Goal: Task Accomplishment & Management: Complete application form

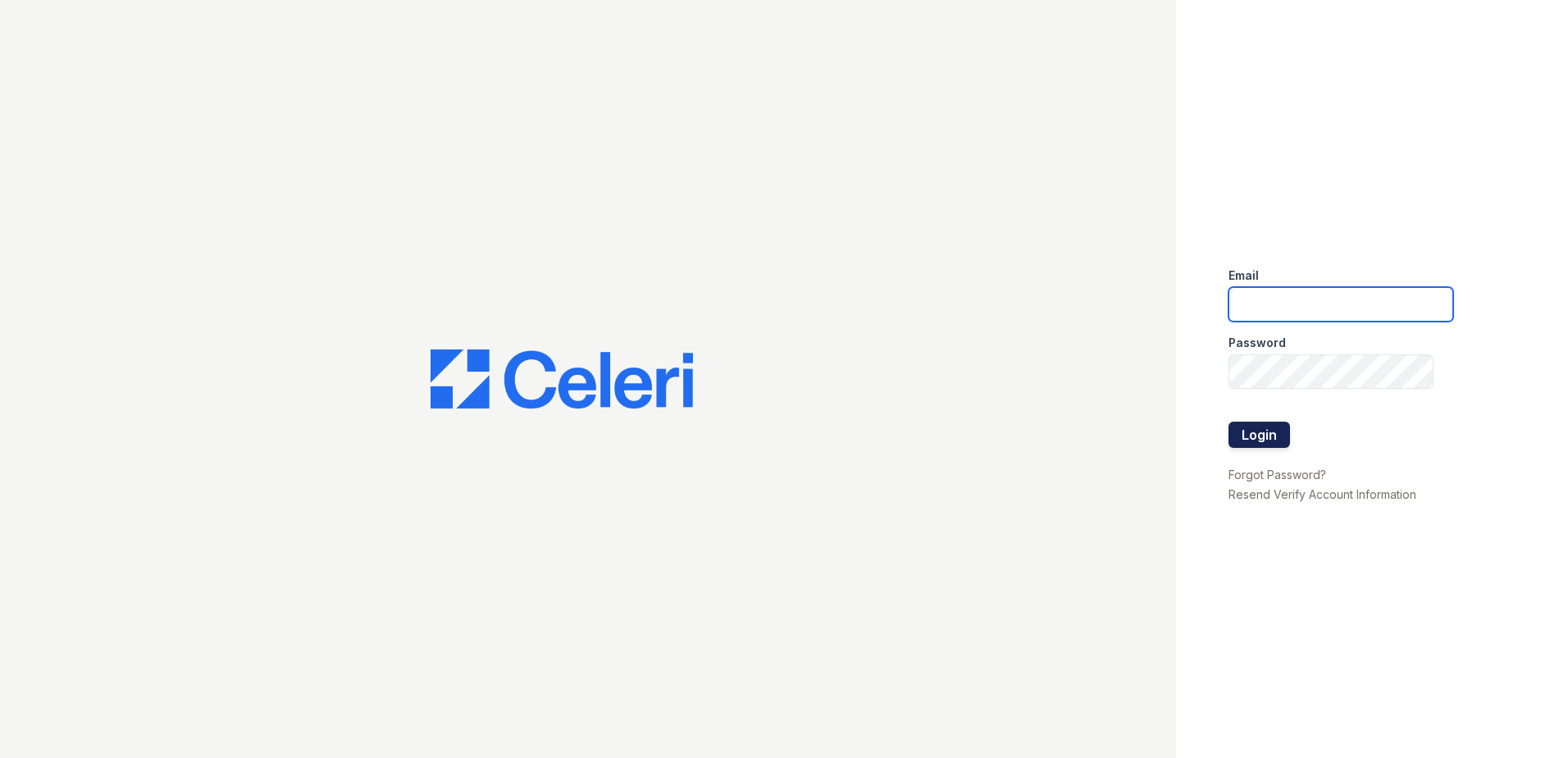
type input "[EMAIL_ADDRESS][DOMAIN_NAME]"
click at [1263, 431] on button "Login" at bounding box center [1259, 435] width 62 height 26
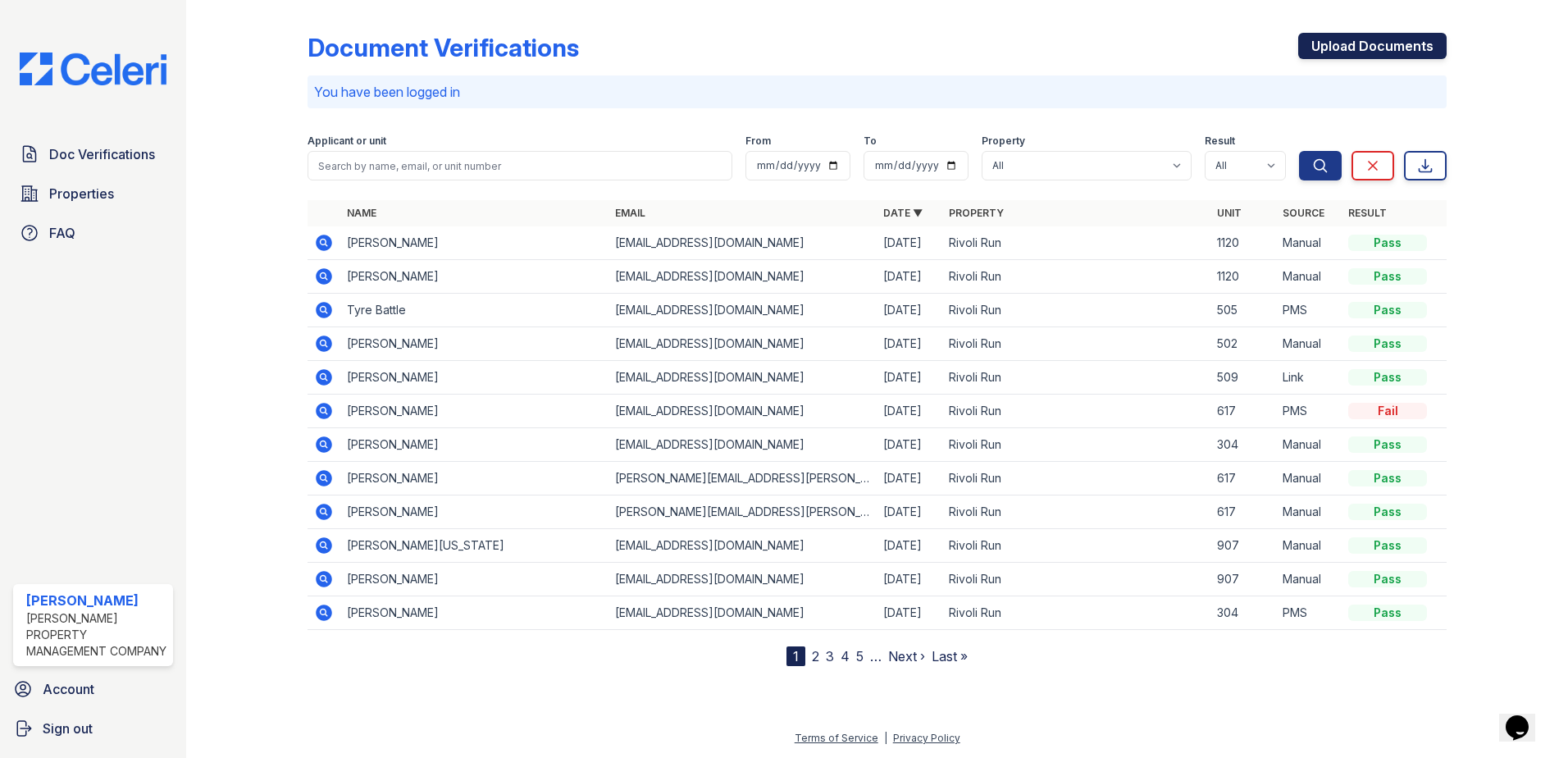
click at [1354, 41] on link "Upload Documents" at bounding box center [1373, 46] width 148 height 26
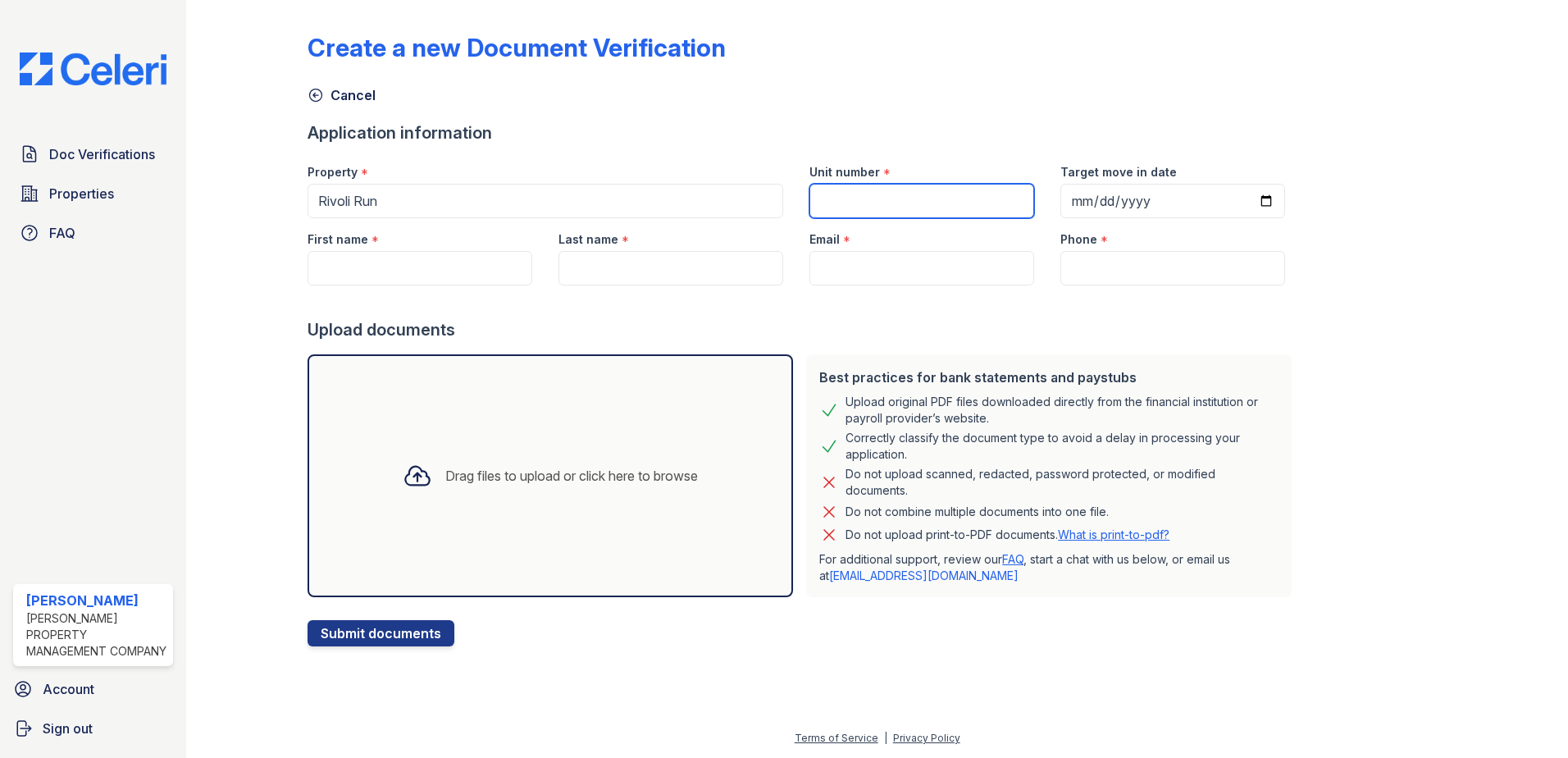
click at [840, 198] on input "Unit number" at bounding box center [921, 201] width 225 height 35
type input "702"
click at [1078, 201] on input "Target move in date" at bounding box center [1172, 201] width 225 height 35
type input "[DATE]"
click at [353, 262] on input "First name" at bounding box center [419, 269] width 225 height 35
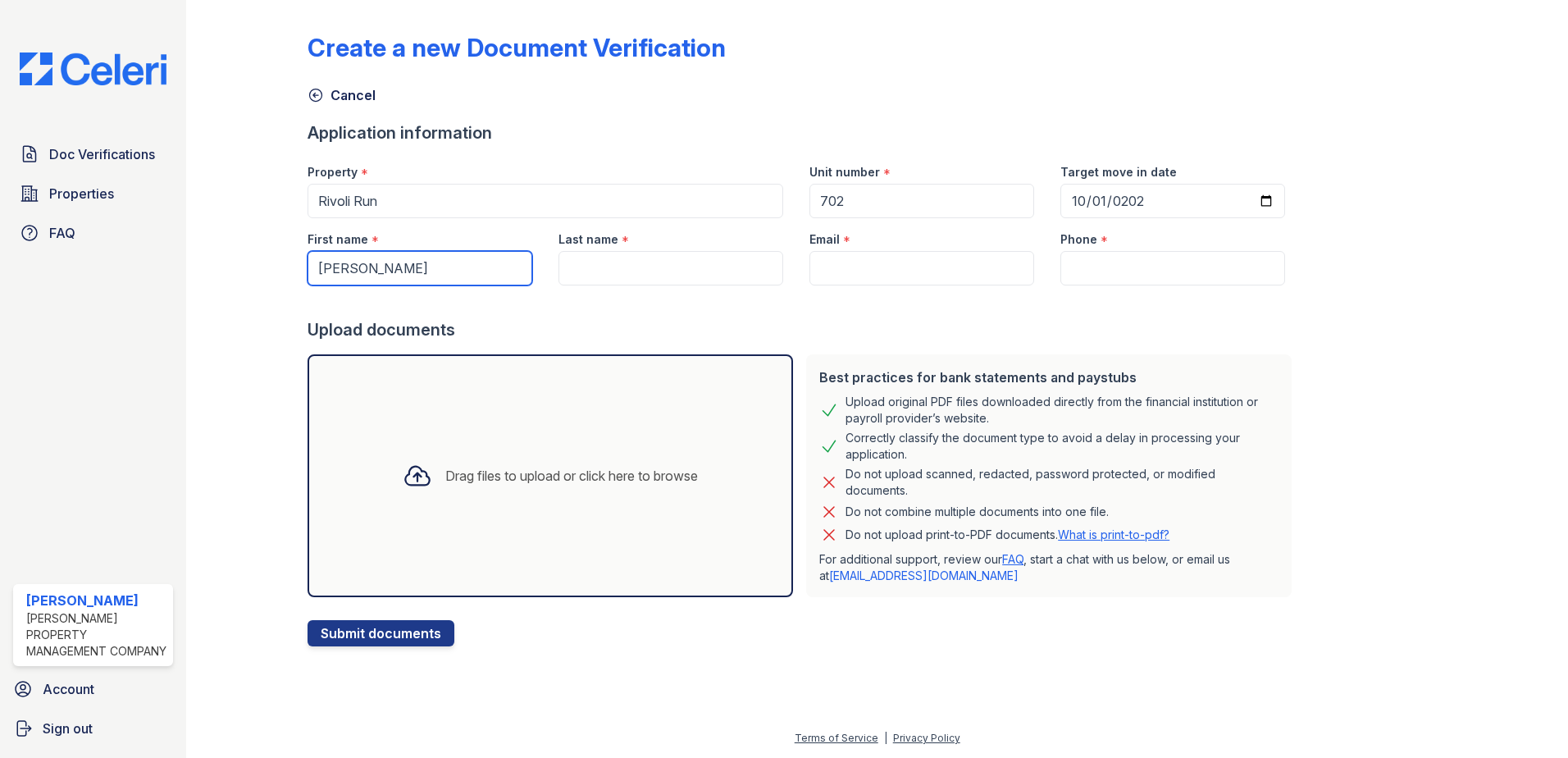
type input "[PERSON_NAME]"
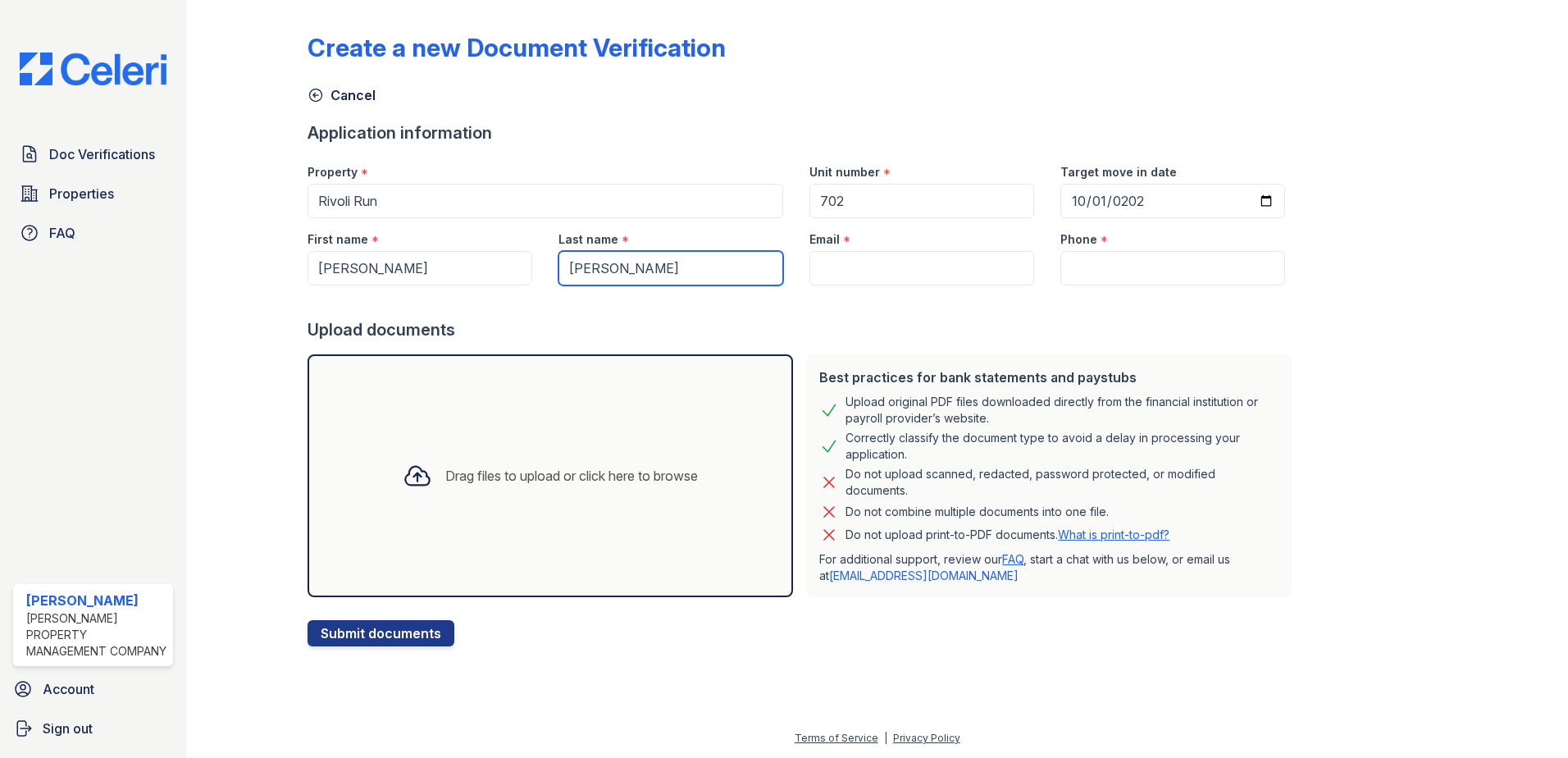
type input "[PERSON_NAME]"
click at [1073, 266] on input "Phone" at bounding box center [1172, 269] width 225 height 35
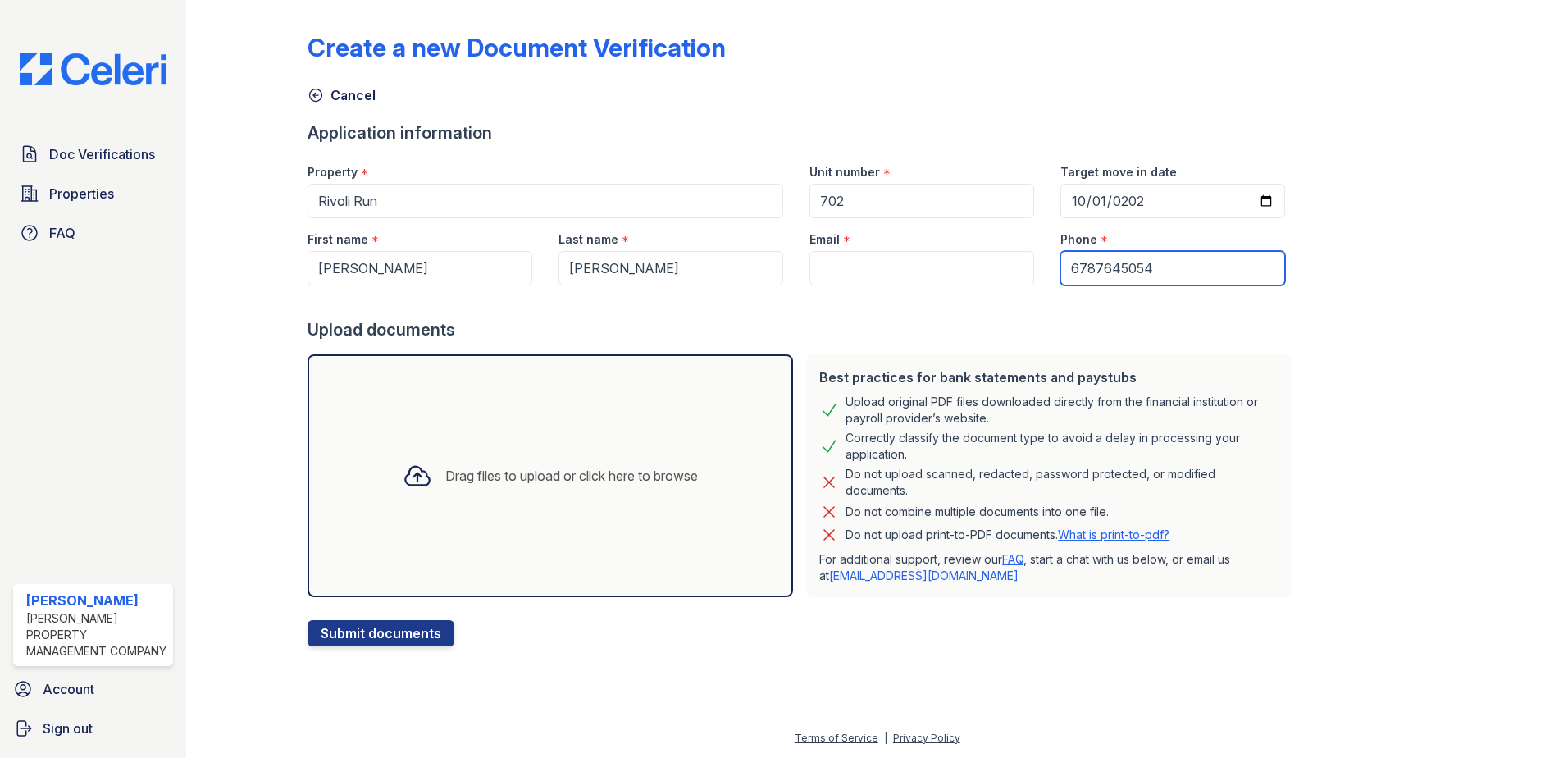
click at [1144, 275] on input "6787645054" at bounding box center [1172, 269] width 225 height 35
type input "6787645054"
click at [1060, 297] on div at bounding box center [803, 302] width 990 height 33
click at [810, 263] on input "Email" at bounding box center [921, 269] width 225 height 35
paste input "[EMAIL_ADDRESS][DOMAIN_NAME]"
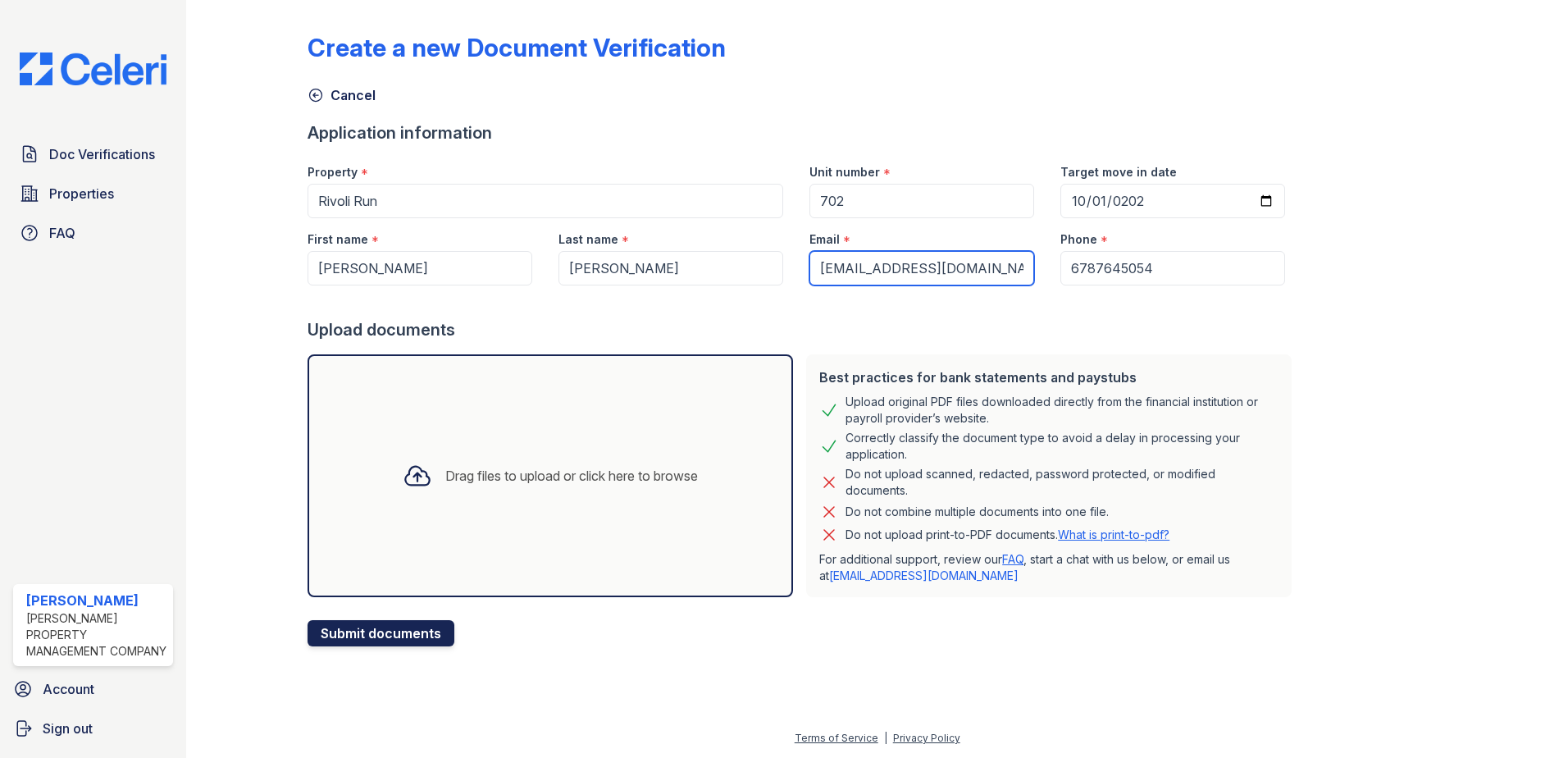
type input "[EMAIL_ADDRESS][DOMAIN_NAME]"
click at [380, 628] on button "Submit documents" at bounding box center [381, 633] width 147 height 26
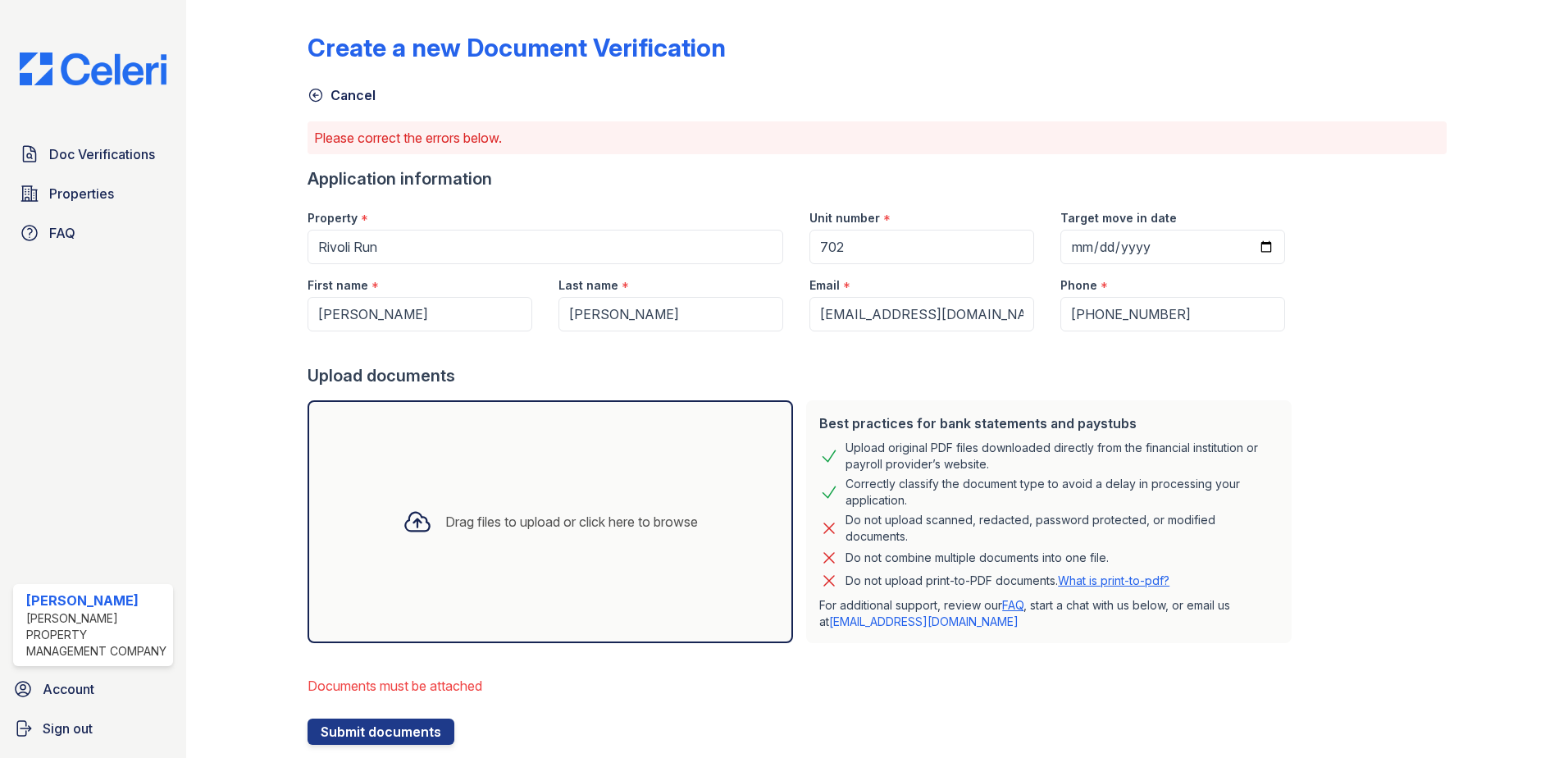
click at [396, 538] on div at bounding box center [418, 522] width 43 height 43
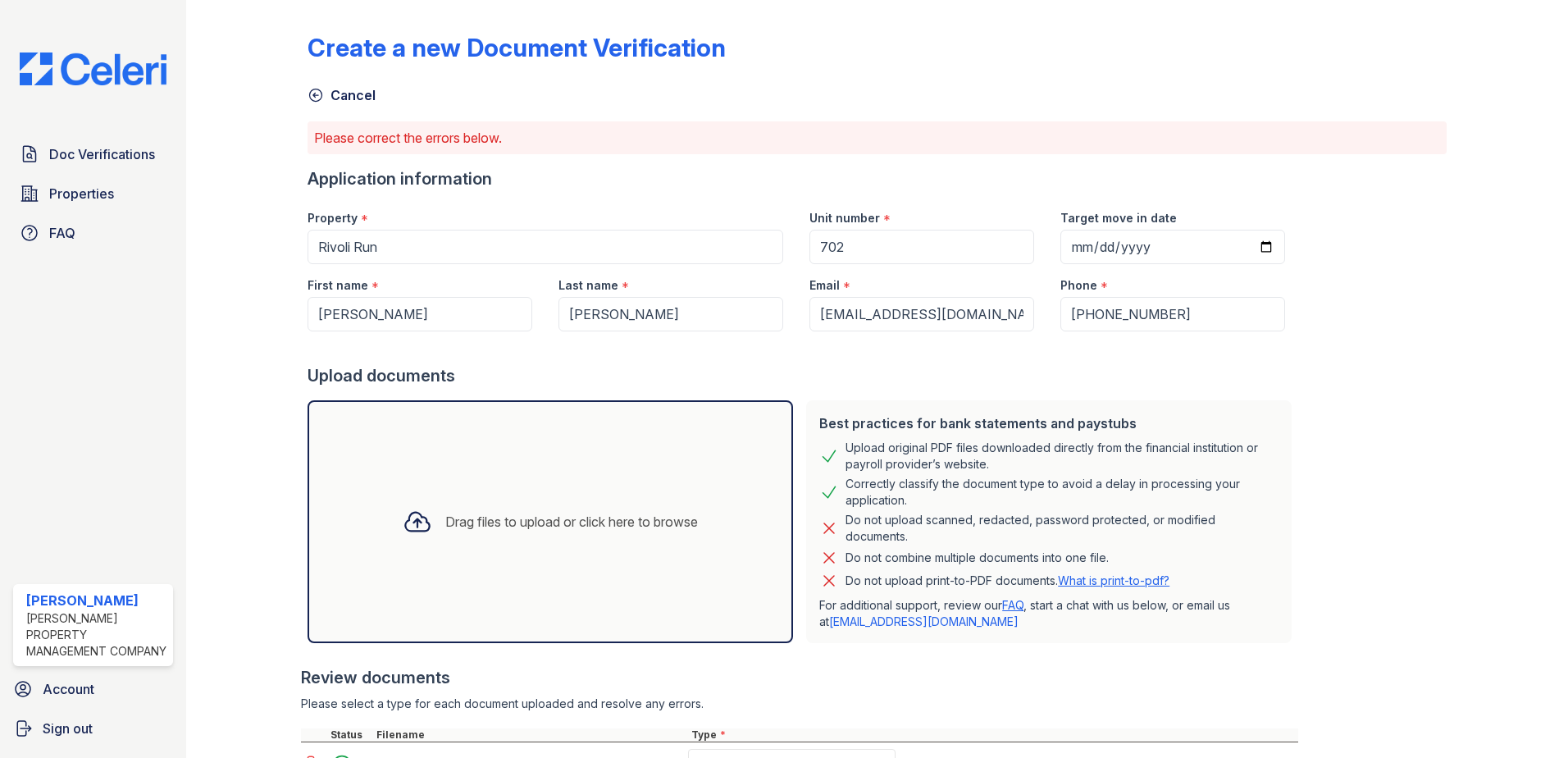
click at [473, 499] on div "Drag files to upload or click here to browse" at bounding box center [550, 522] width 321 height 56
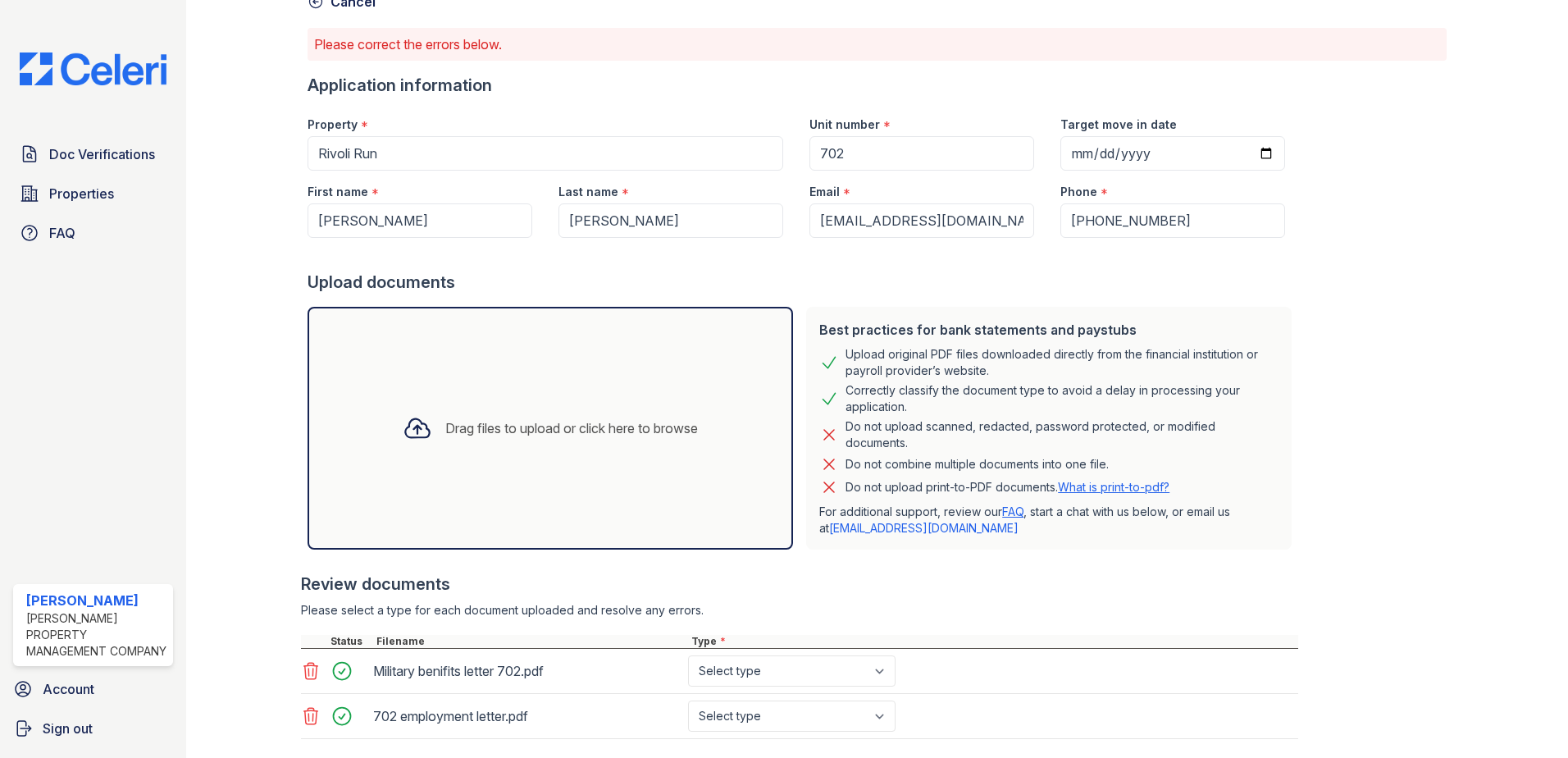
scroll to position [242, 0]
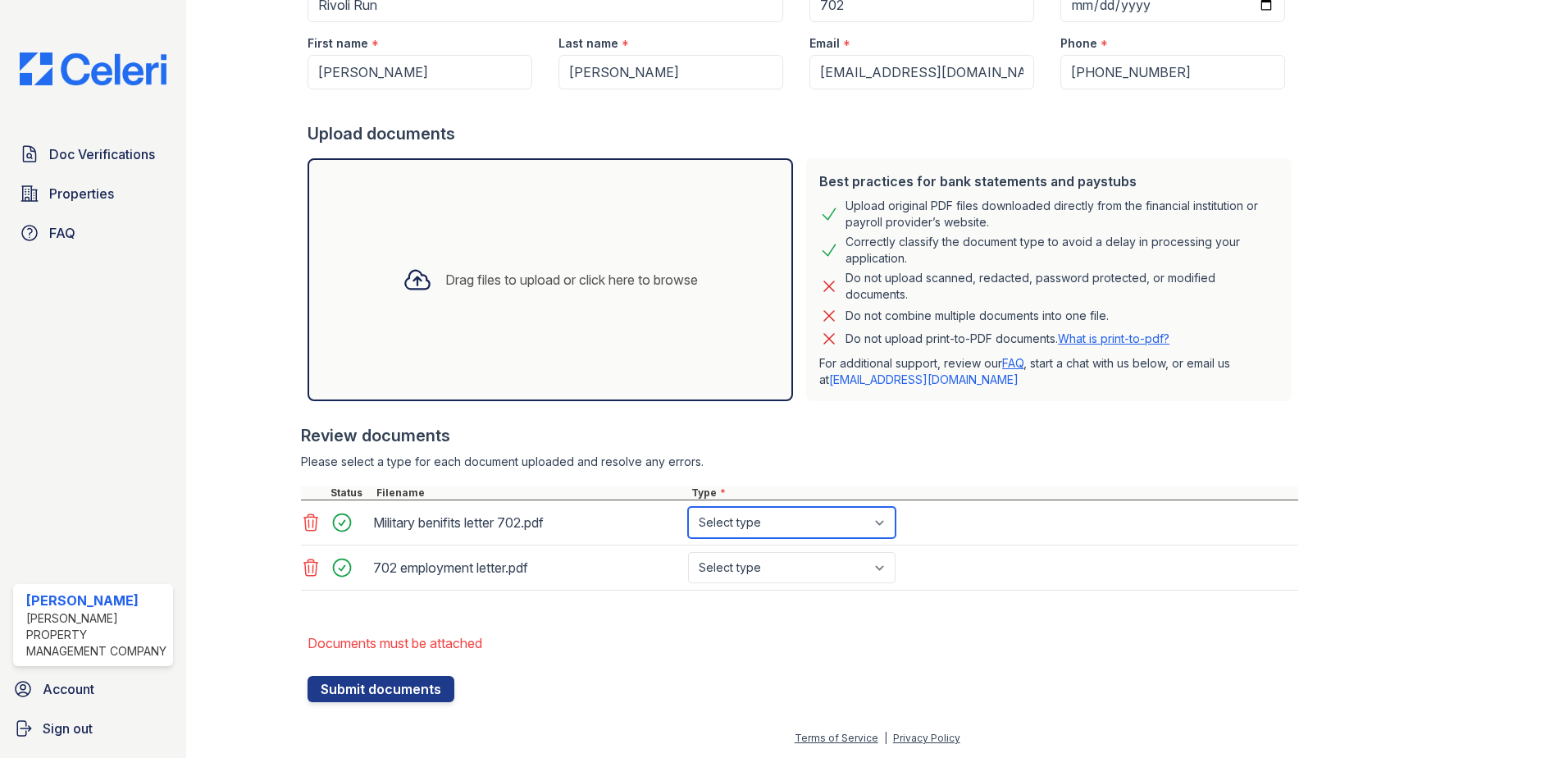
click at [884, 522] on select "Select type Paystub Bank Statement Offer Letter Tax Documents Benefit Award Let…" at bounding box center [792, 522] width 208 height 31
select select "benefit_award_letter"
click at [688, 507] on select "Select type Paystub Bank Statement Offer Letter Tax Documents Benefit Award Let…" at bounding box center [792, 522] width 208 height 31
click at [878, 564] on select "Select type Paystub Bank Statement Offer Letter Tax Documents Benefit Award Let…" at bounding box center [792, 568] width 208 height 31
select select "offer_letter"
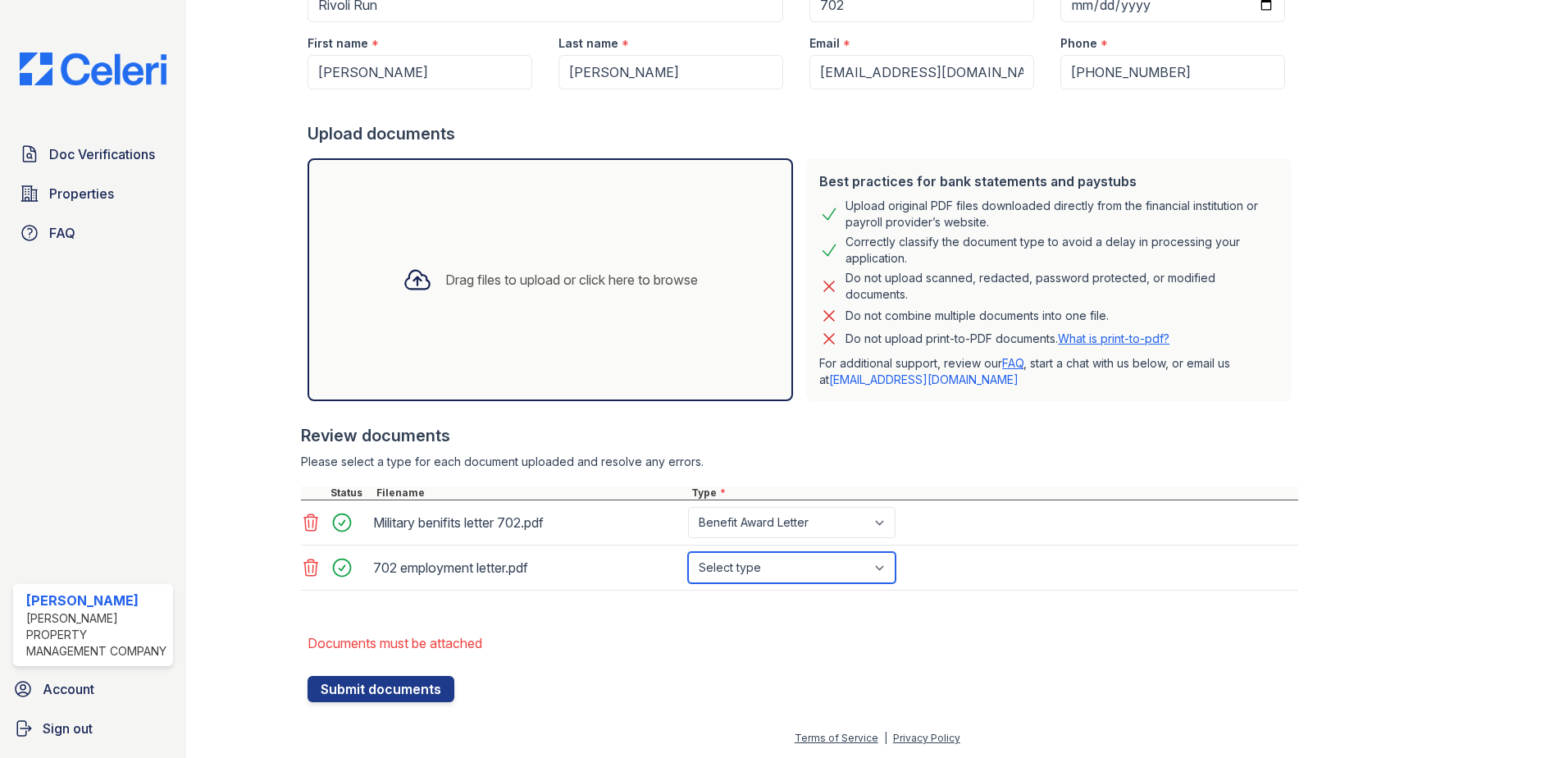
click at [688, 552] on select "Select type Paystub Bank Statement Offer Letter Tax Documents Benefit Award Let…" at bounding box center [792, 568] width 208 height 31
click at [398, 685] on button "Submit documents" at bounding box center [381, 689] width 147 height 26
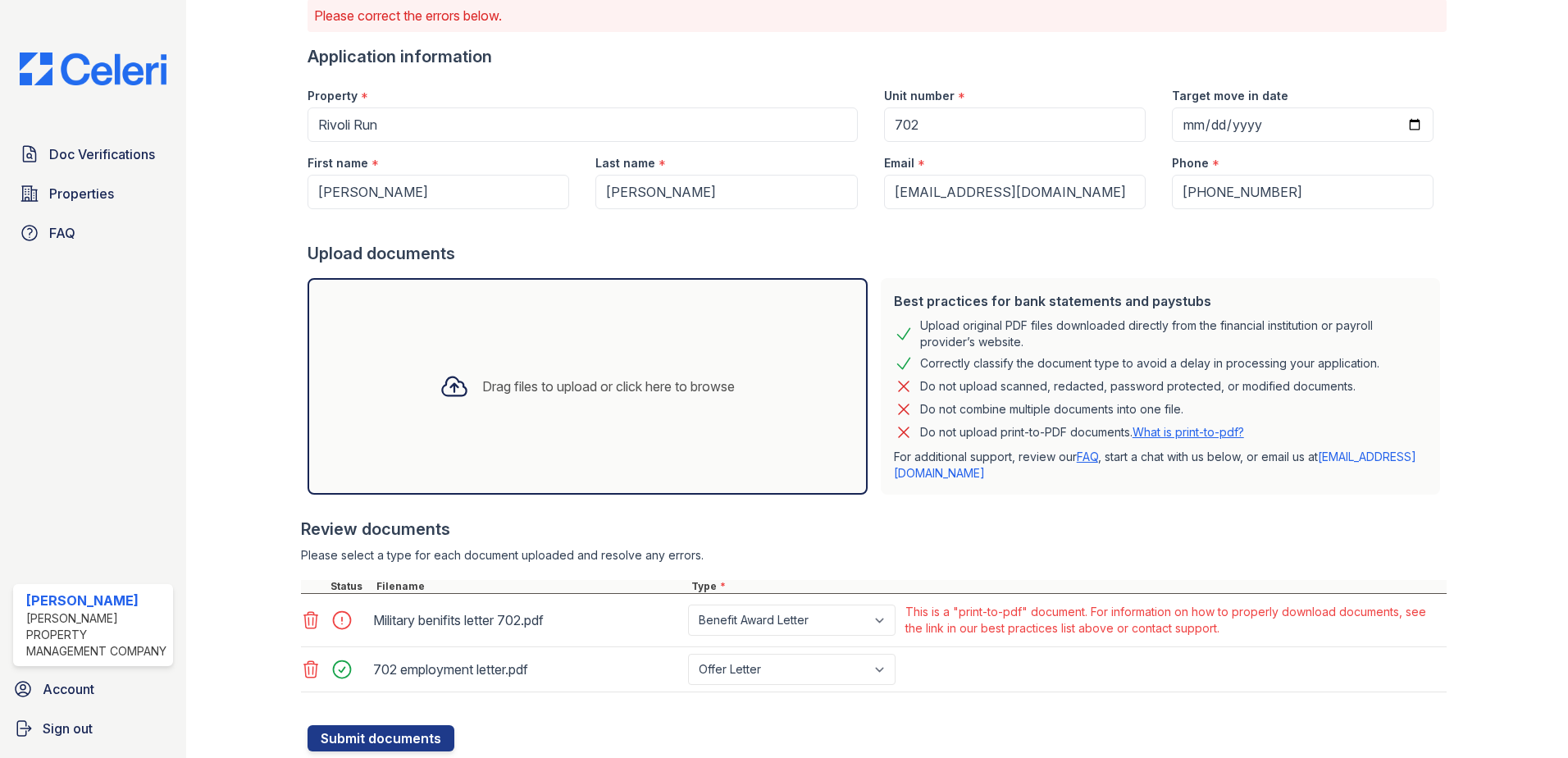
scroll to position [171, 0]
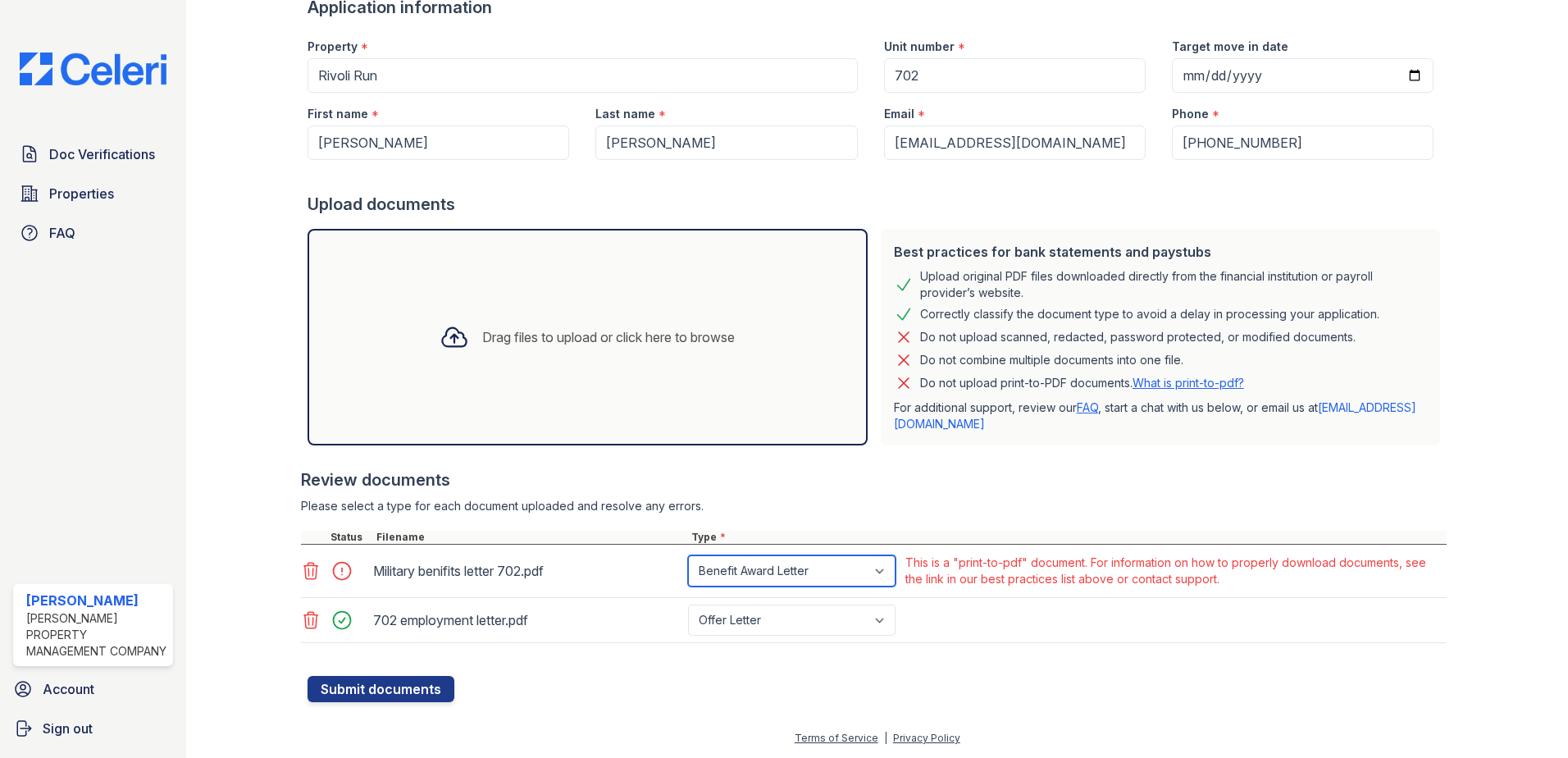
click at [879, 573] on select "Paystub Bank Statement Offer Letter Tax Documents Benefit Award Letter Investme…" at bounding box center [792, 571] width 208 height 31
select select "other"
click at [688, 555] on select "Paystub Bank Statement Offer Letter Tax Documents Benefit Award Letter Investme…" at bounding box center [792, 571] width 208 height 31
click at [438, 683] on button "Submit documents" at bounding box center [381, 689] width 147 height 26
